Goal: Transaction & Acquisition: Obtain resource

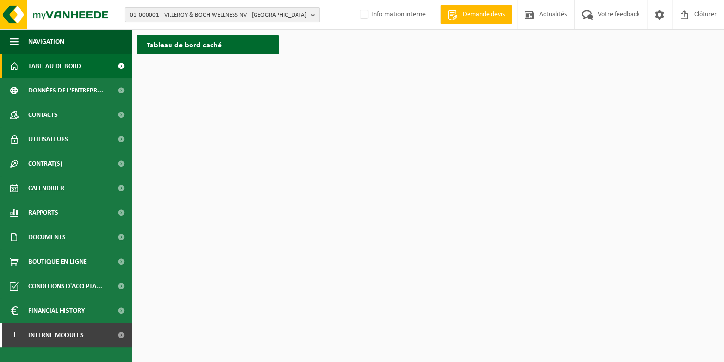
click at [151, 14] on span "01-000001 - VILLEROY & BOCH WELLNESS NV - ROESELARE" at bounding box center [218, 15] width 177 height 15
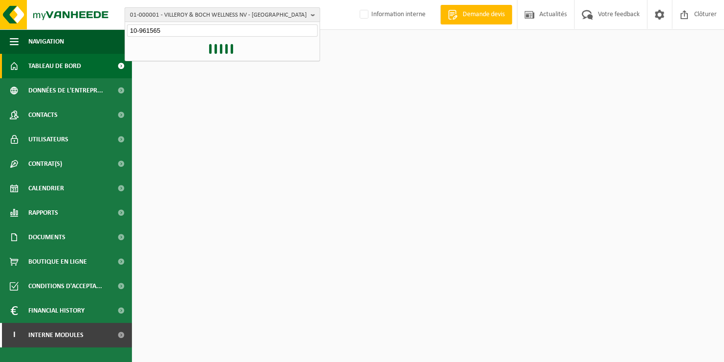
type input "10-961565"
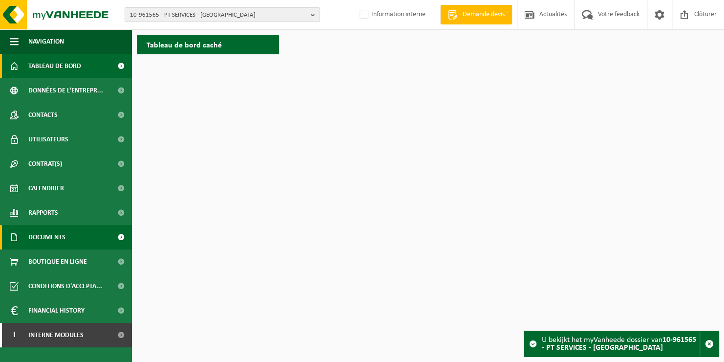
click at [56, 238] on span "Documents" at bounding box center [46, 237] width 37 height 24
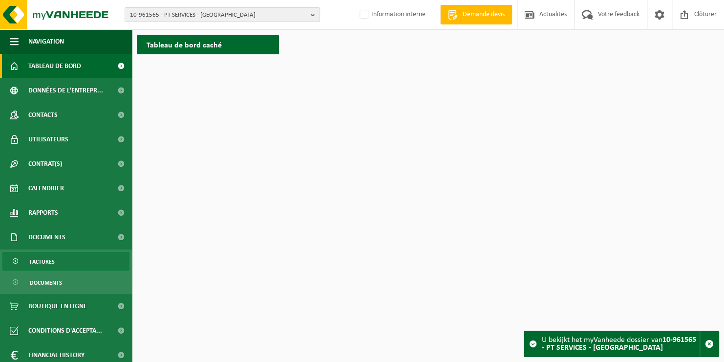
click at [51, 262] on span "Factures" at bounding box center [42, 261] width 25 height 19
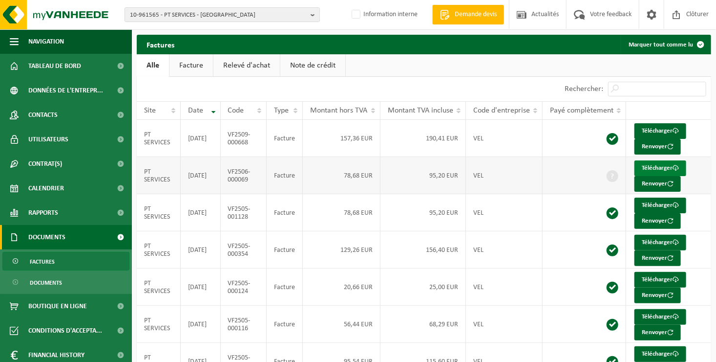
click at [665, 167] on link "Télécharger" at bounding box center [661, 168] width 52 height 16
click at [649, 203] on link "Télécharger" at bounding box center [661, 205] width 52 height 16
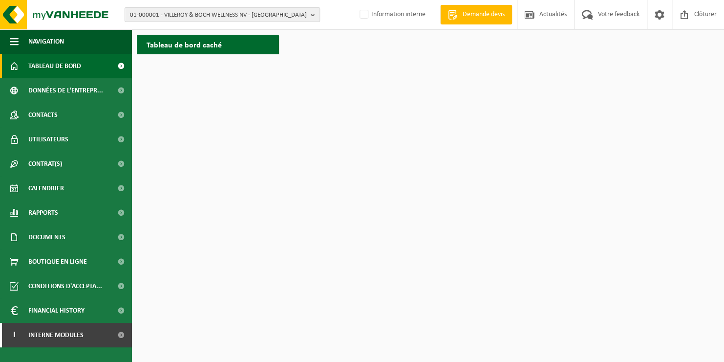
click at [162, 16] on span "01-000001 - VILLEROY & BOCH WELLNESS NV - ROESELARE" at bounding box center [218, 15] width 177 height 15
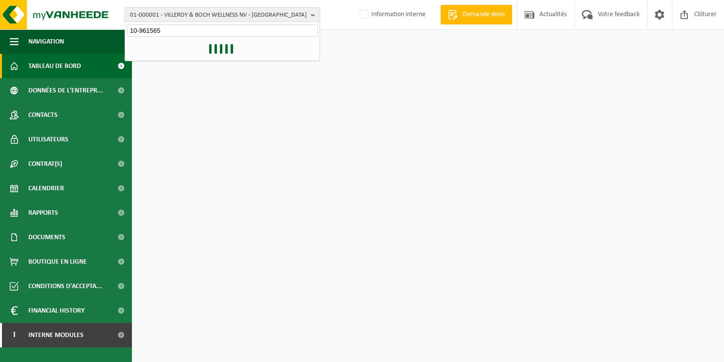
type input "10-961565"
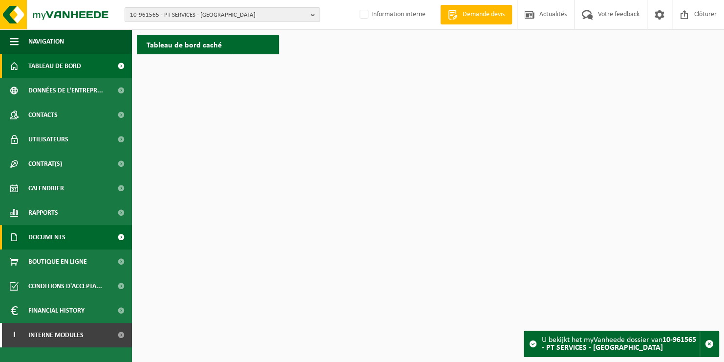
click at [45, 235] on span "Documents" at bounding box center [46, 237] width 37 height 24
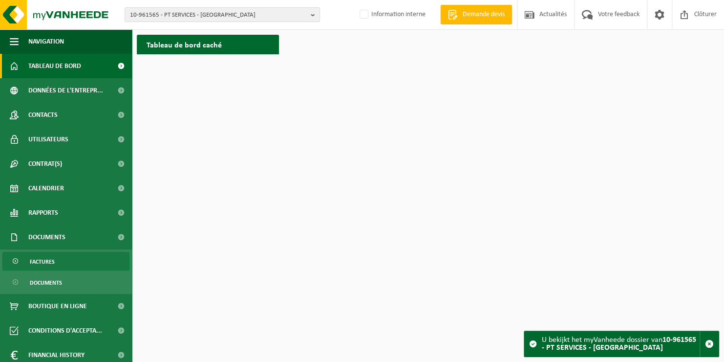
click at [44, 260] on span "Factures" at bounding box center [42, 261] width 25 height 19
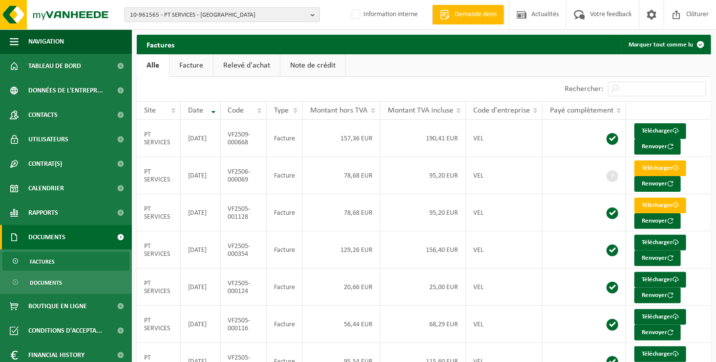
click at [236, 14] on span "10-961565 - PT SERVICES - [GEOGRAPHIC_DATA]" at bounding box center [218, 15] width 177 height 15
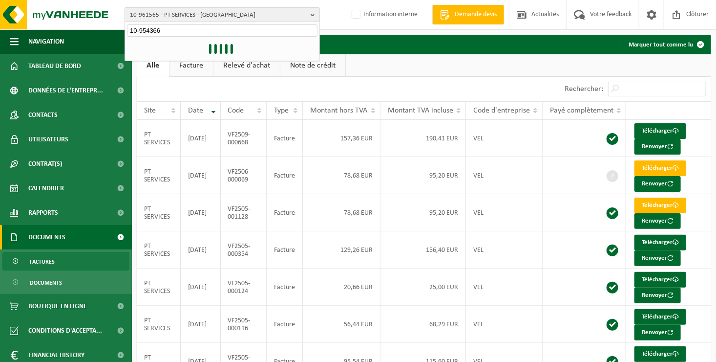
type input "10-954366"
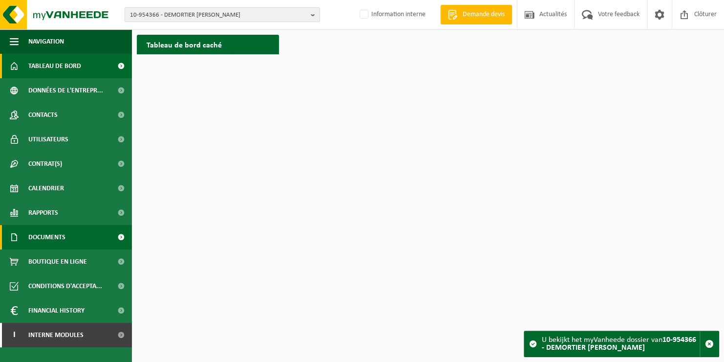
click at [53, 239] on span "Documents" at bounding box center [46, 237] width 37 height 24
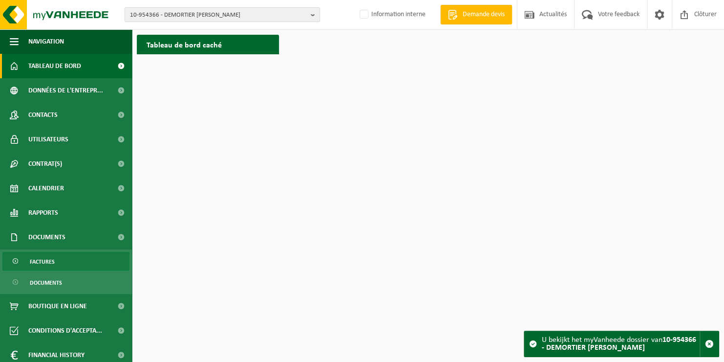
click at [53, 261] on span "Factures" at bounding box center [42, 261] width 25 height 19
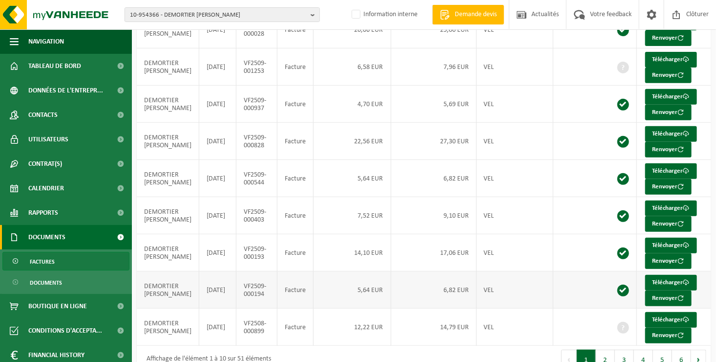
scroll to position [49, 0]
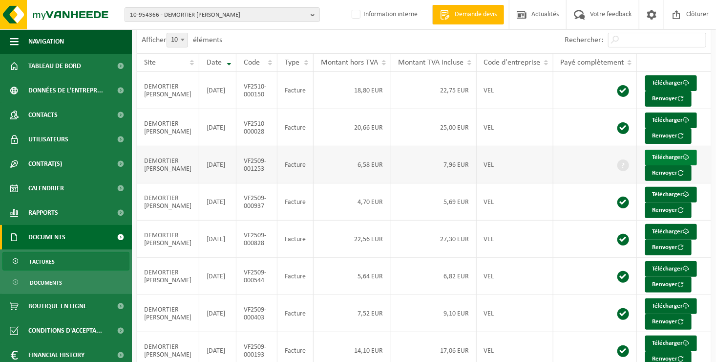
click at [652, 157] on link "Télécharger" at bounding box center [671, 157] width 52 height 16
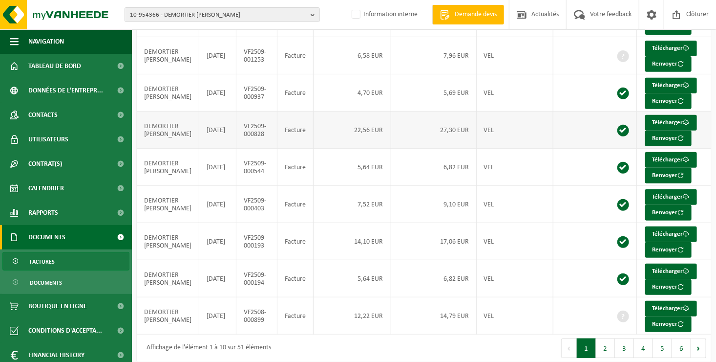
scroll to position [163, 0]
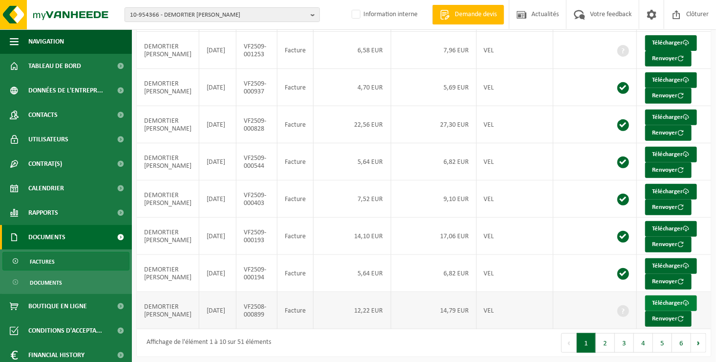
click at [658, 297] on link "Télécharger" at bounding box center [671, 303] width 52 height 16
click at [605, 337] on button "2" at bounding box center [605, 343] width 19 height 20
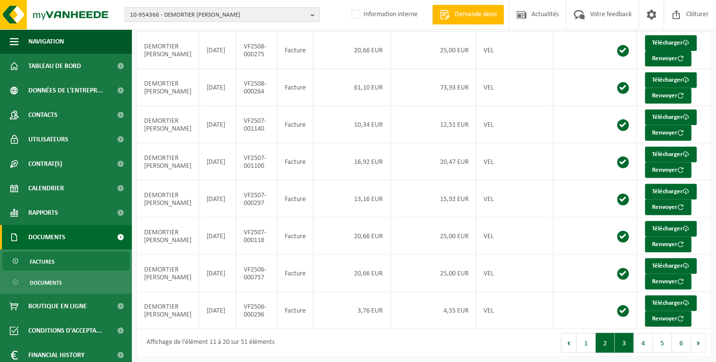
click at [628, 339] on button "3" at bounding box center [624, 343] width 19 height 20
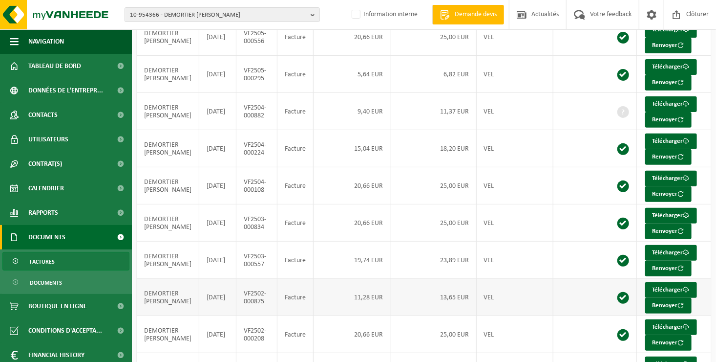
scroll to position [65, 0]
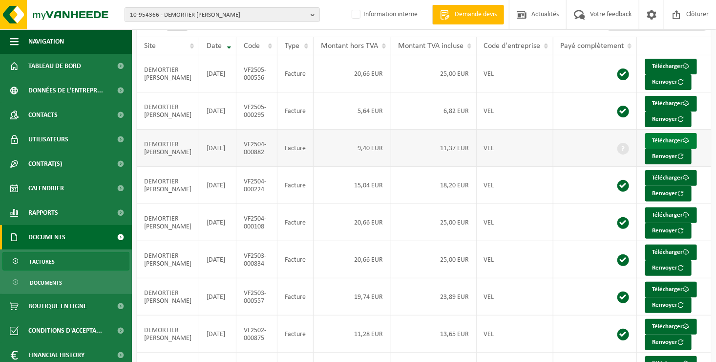
click at [654, 138] on link "Télécharger" at bounding box center [671, 141] width 52 height 16
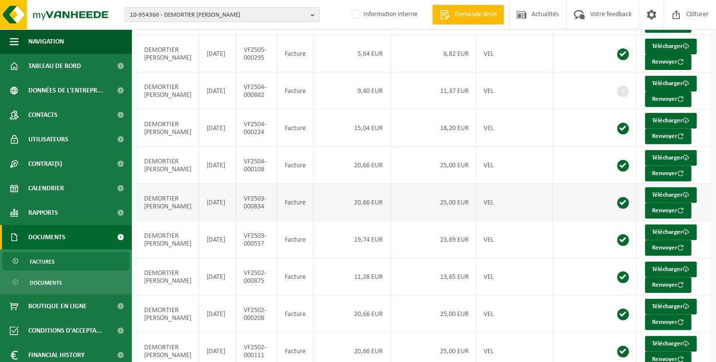
scroll to position [163, 0]
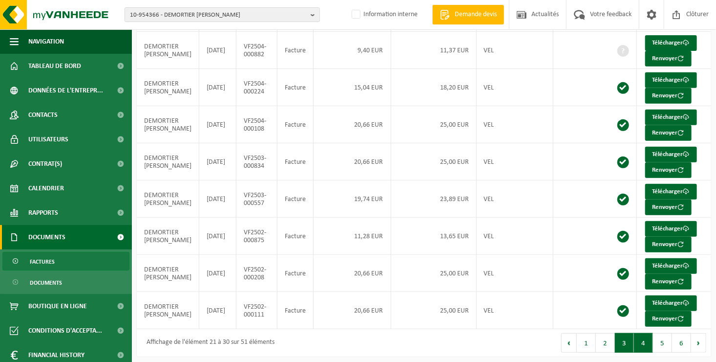
click at [646, 334] on button "4" at bounding box center [643, 343] width 19 height 20
click at [660, 261] on link "Télécharger" at bounding box center [671, 266] width 52 height 16
click at [661, 337] on button "5" at bounding box center [662, 343] width 19 height 20
click at [682, 341] on button "6" at bounding box center [681, 343] width 19 height 20
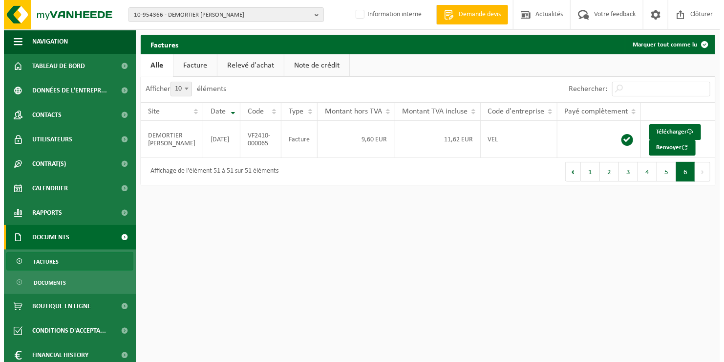
scroll to position [0, 0]
